Goal: Information Seeking & Learning: Learn about a topic

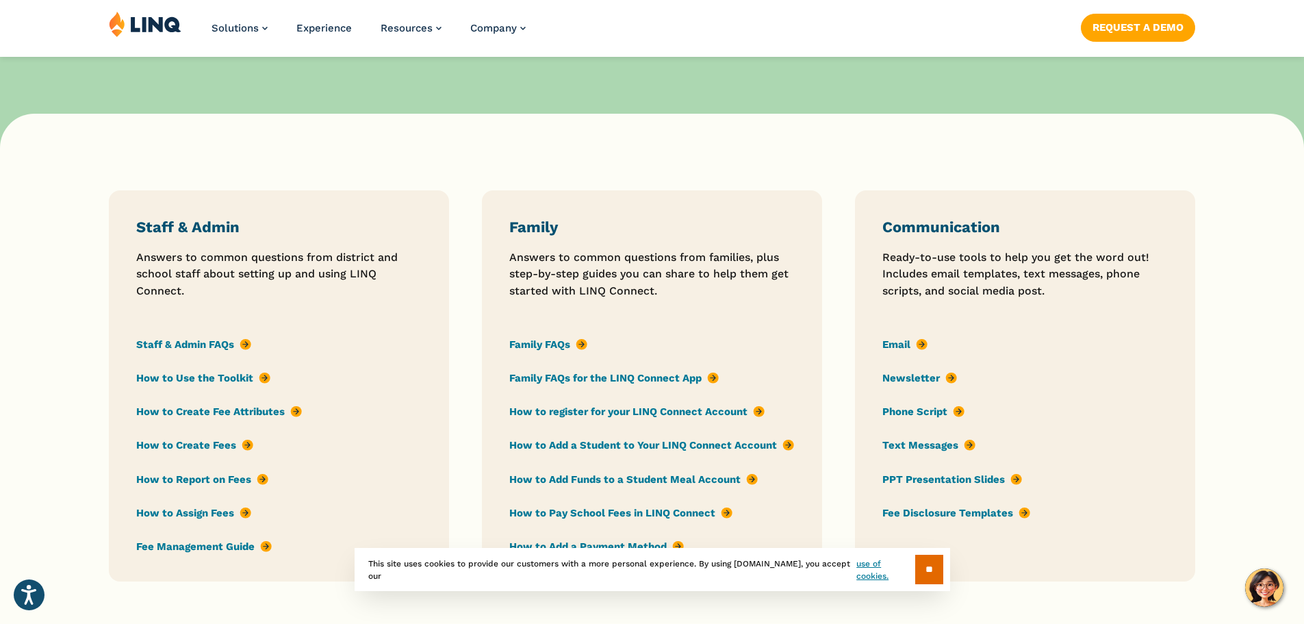
scroll to position [948, 0]
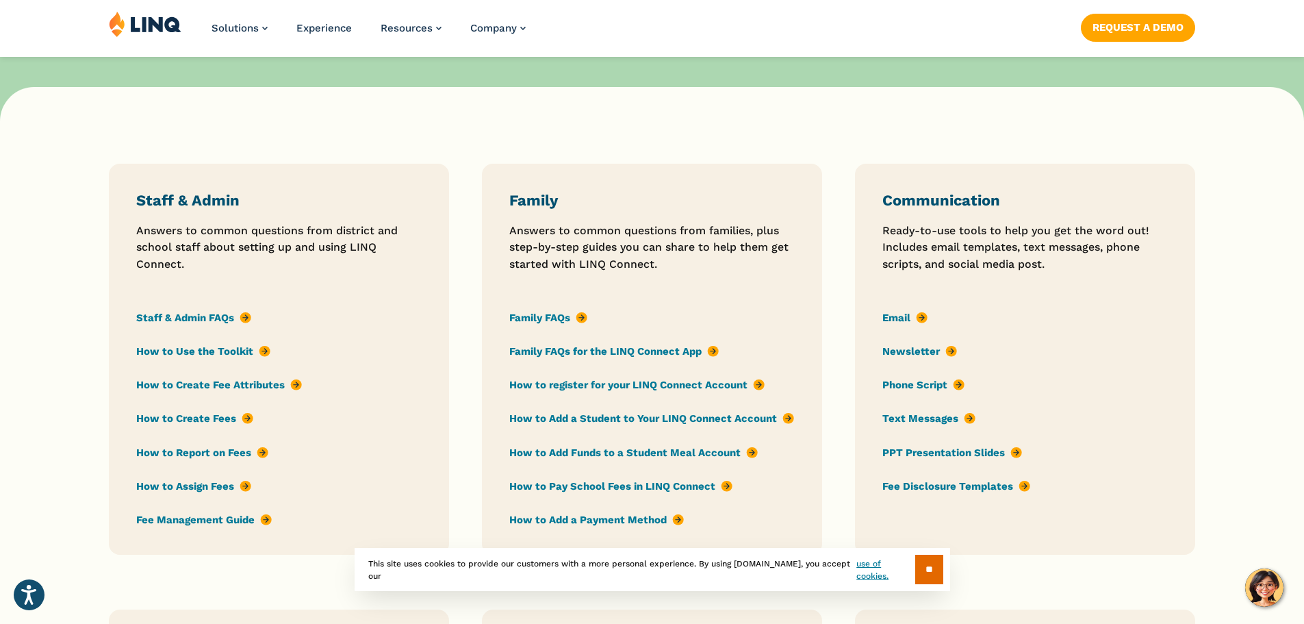
click at [555, 316] on link "Family FAQs" at bounding box center [548, 317] width 78 height 15
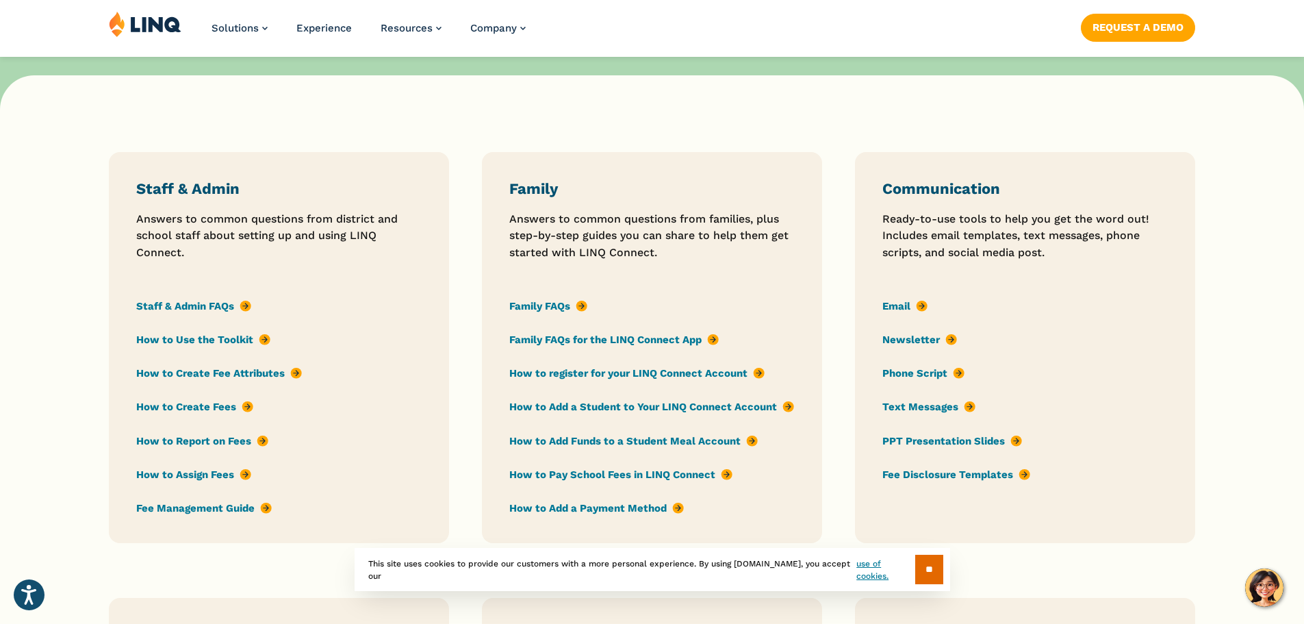
scroll to position [987, 0]
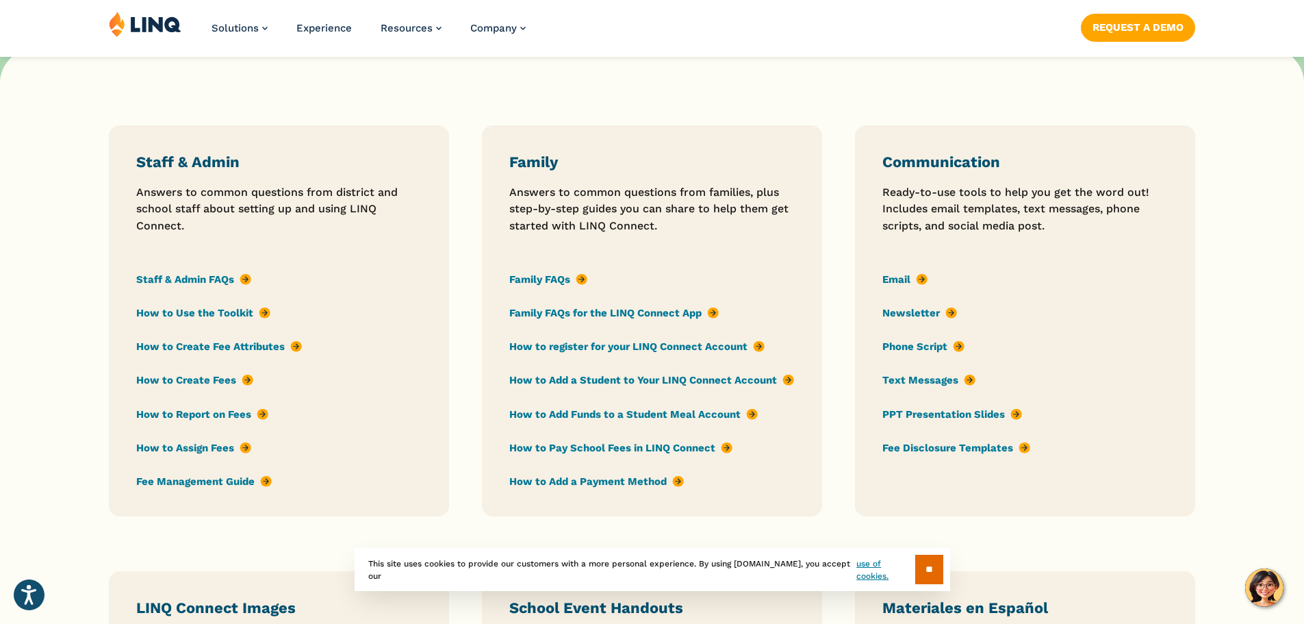
click at [537, 278] on link "Family FAQs" at bounding box center [548, 279] width 78 height 15
click at [616, 312] on link "Family FAQs for the LINQ Connect App" at bounding box center [614, 312] width 210 height 15
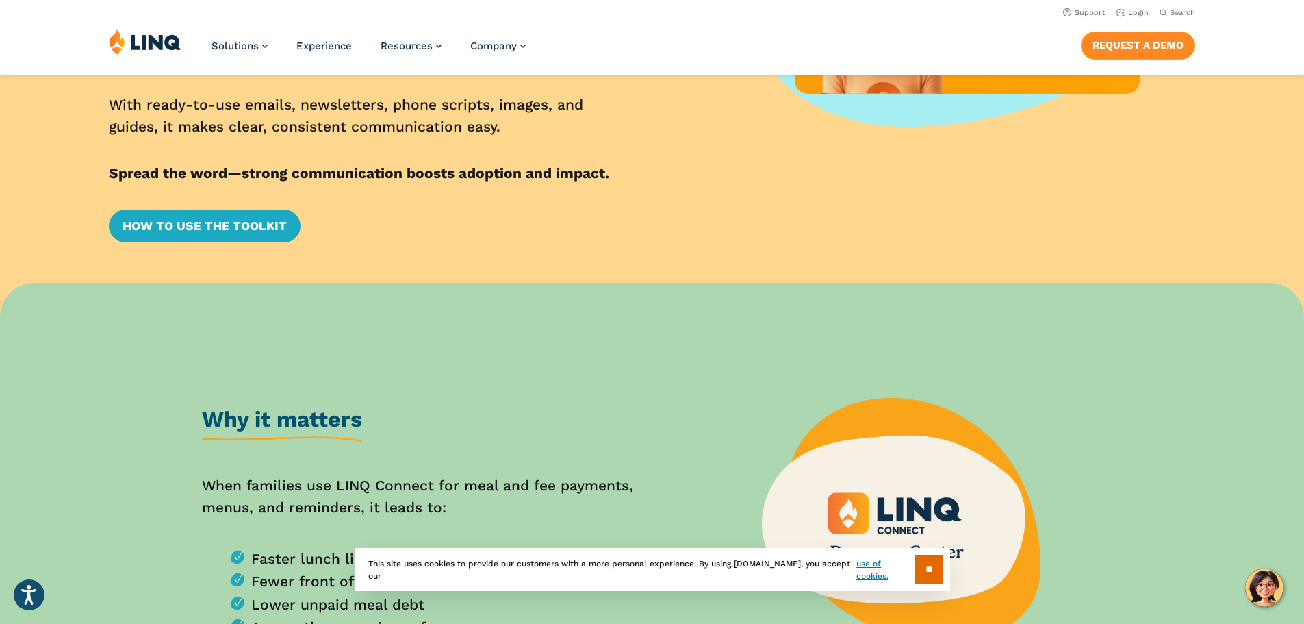
scroll to position [289, 0]
